Goal: Task Accomplishment & Management: Manage account settings

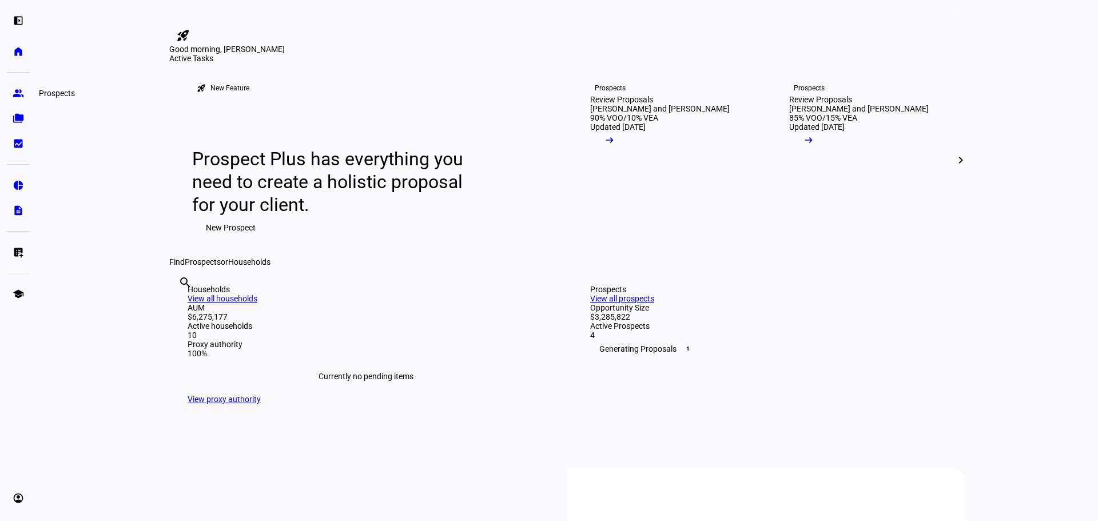
click at [23, 102] on link "group Prospects" at bounding box center [18, 93] width 23 height 23
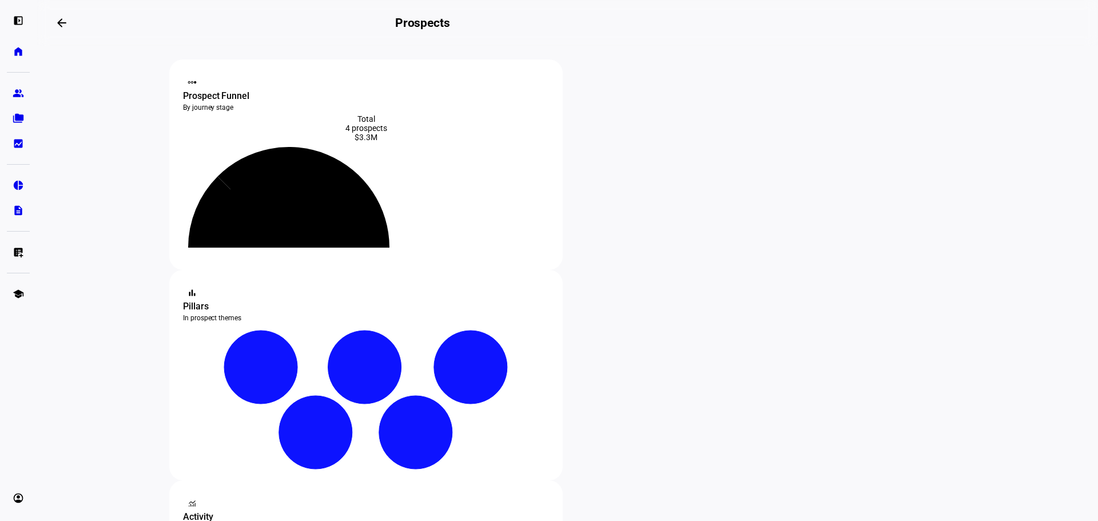
click at [16, 119] on eth-mat-symbol "folder_copy" at bounding box center [18, 118] width 11 height 11
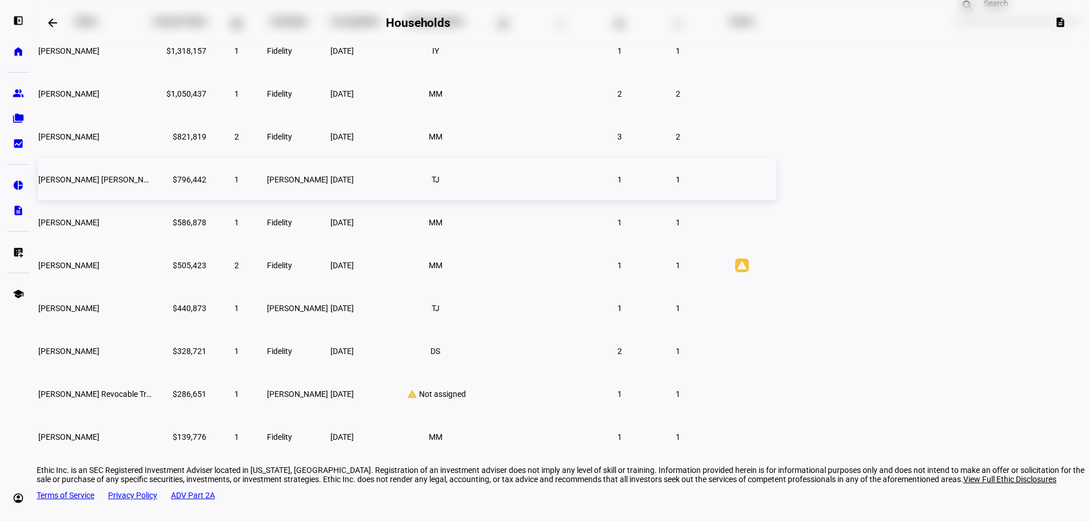
scroll to position [145, 0]
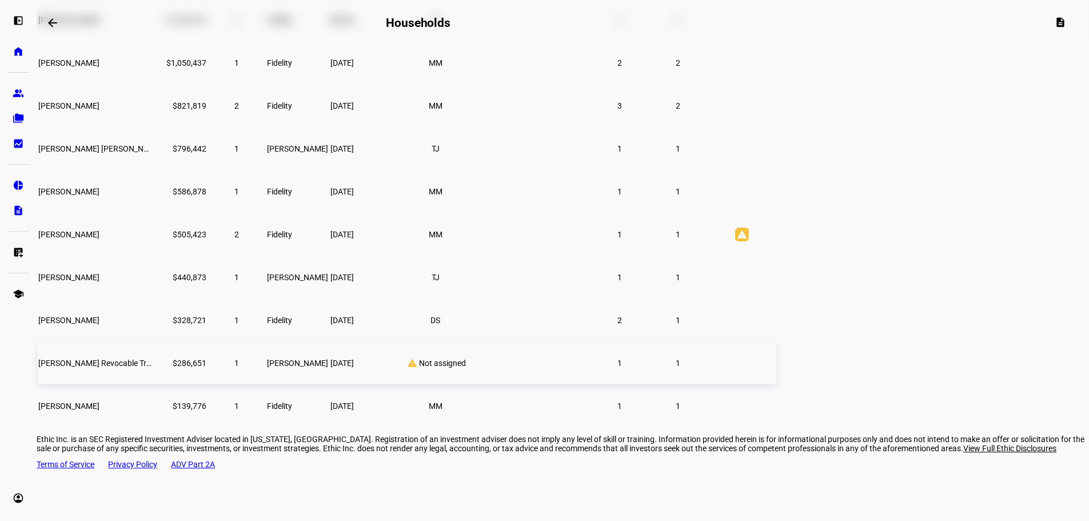
click at [158, 368] on span "[PERSON_NAME] Revocable Trust" at bounding box center [97, 362] width 119 height 9
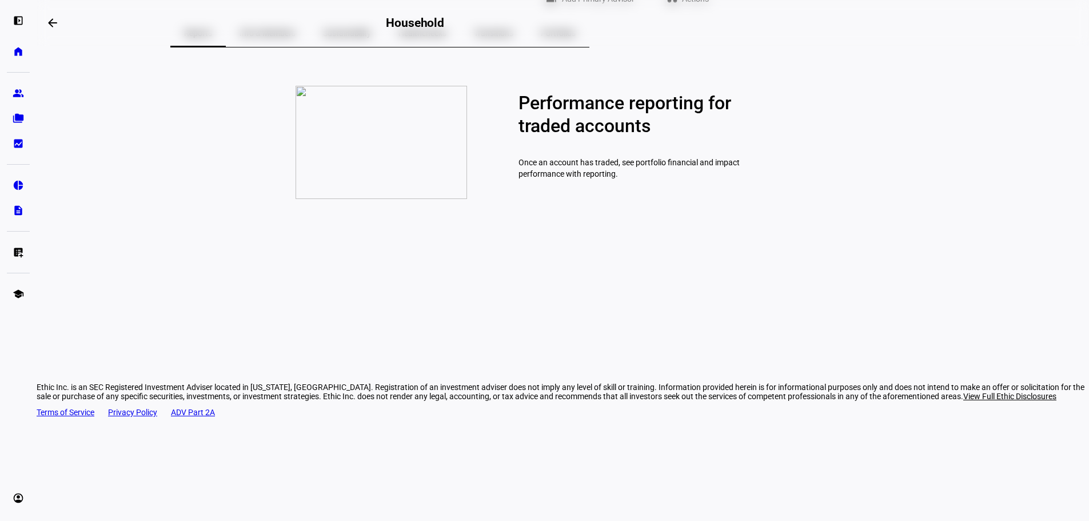
click at [295, 401] on div "Ethic Inc. is an SEC Registered Investment Adviser located in [US_STATE], [GEOG…" at bounding box center [563, 392] width 1053 height 18
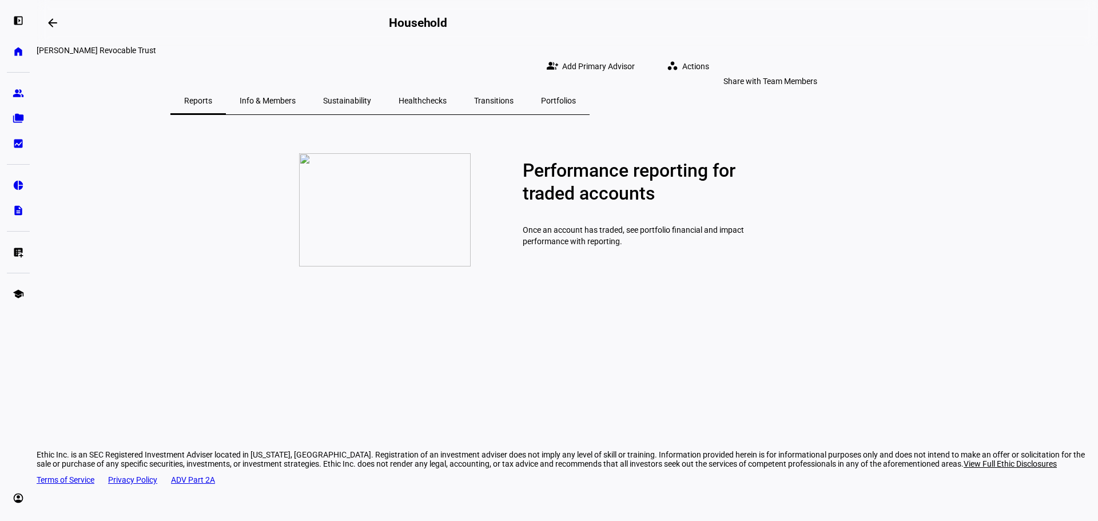
click at [635, 65] on span "Add Primary Advisor" at bounding box center [598, 66] width 73 height 23
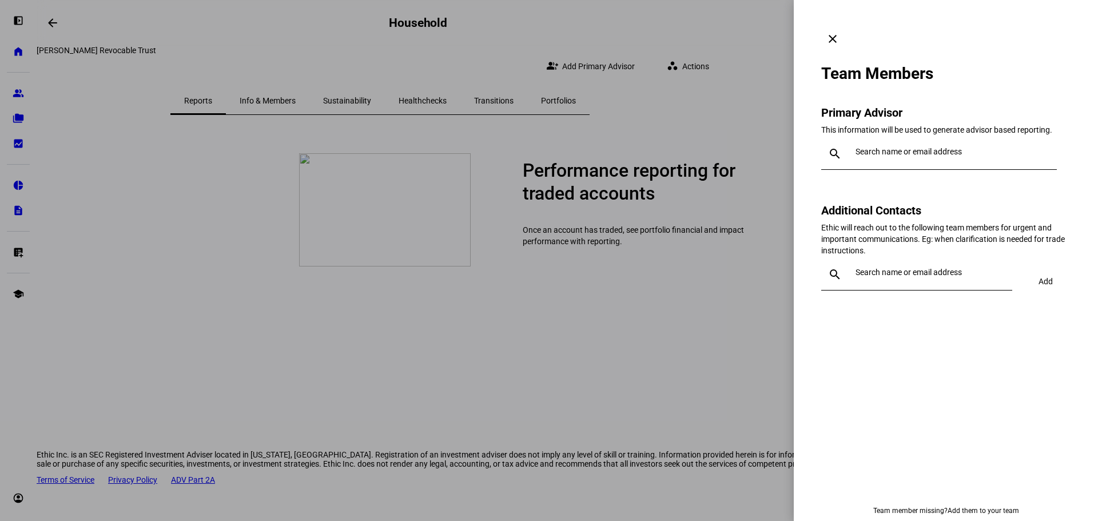
click at [922, 147] on input "text" at bounding box center [953, 151] width 197 height 9
type input "mm"
click at [933, 200] on div "[PERSON_NAME]" at bounding box center [925, 198] width 127 height 11
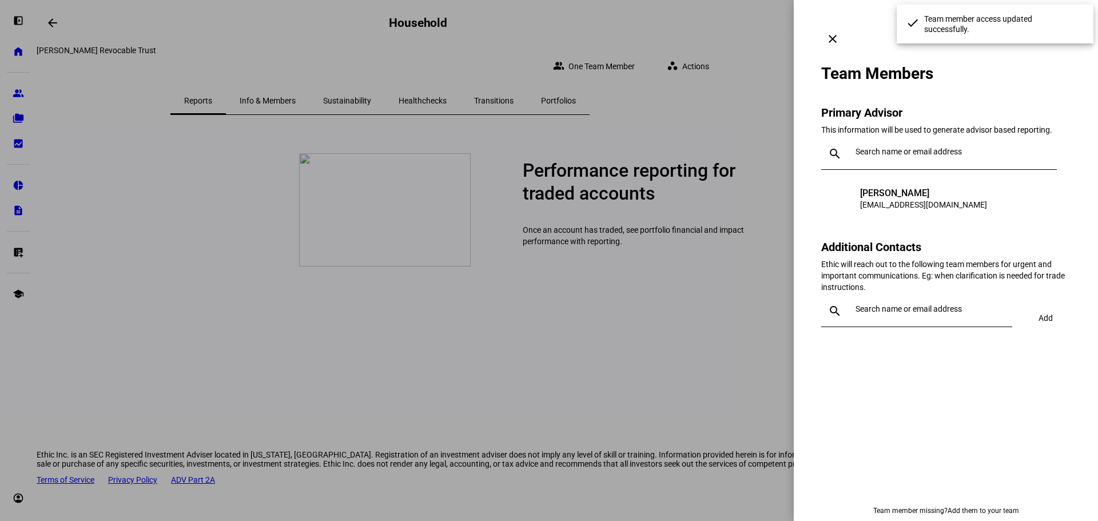
click at [660, 22] on div at bounding box center [549, 260] width 1098 height 521
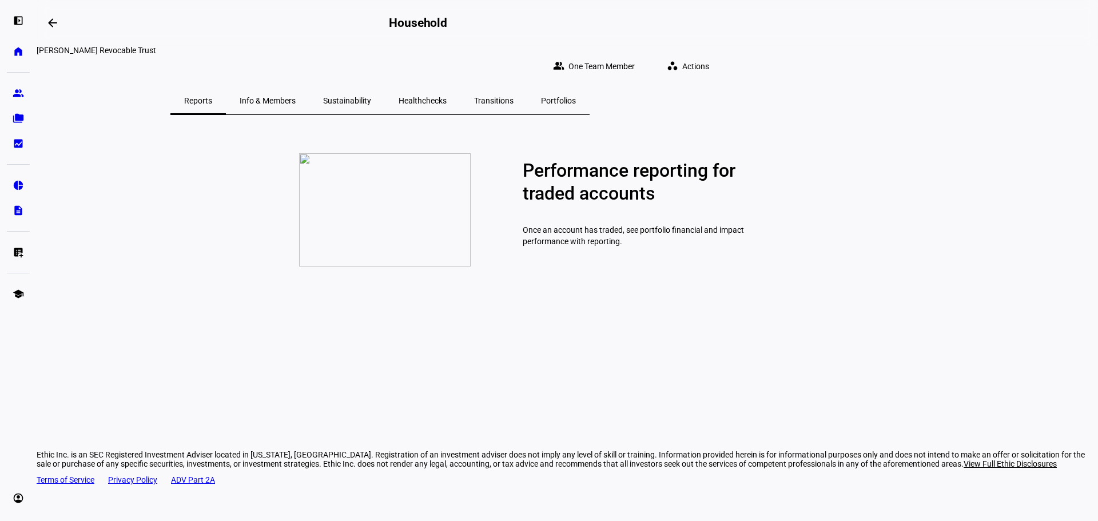
click at [576, 97] on span "Portfolios" at bounding box center [558, 101] width 35 height 8
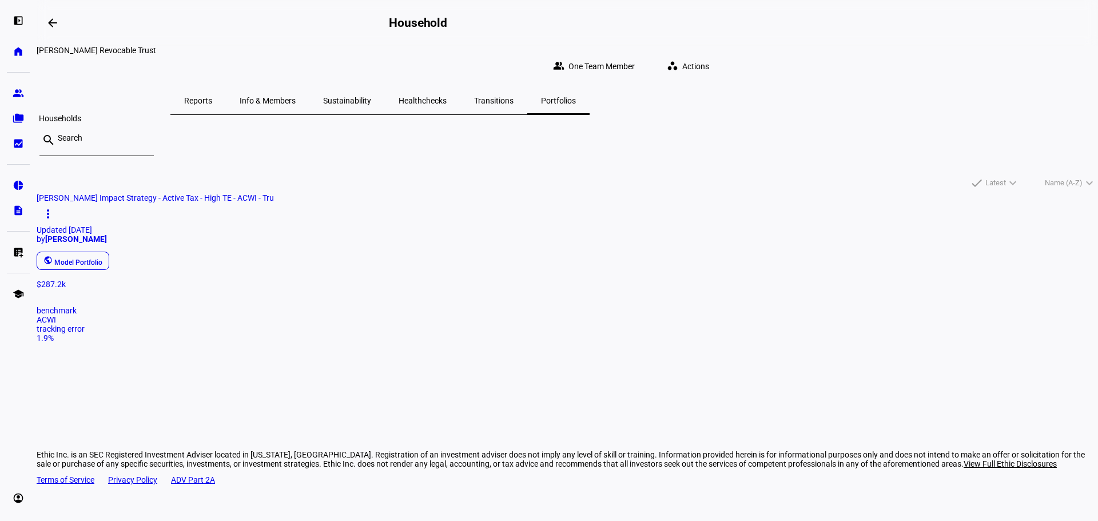
click at [15, 117] on eth-mat-symbol "folder_copy" at bounding box center [18, 118] width 11 height 11
